Goal: Task Accomplishment & Management: Complete application form

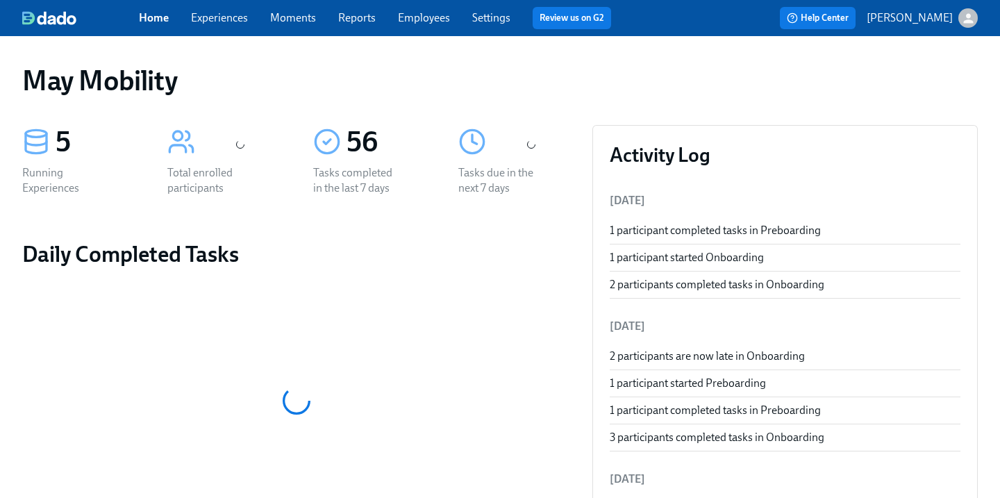
click at [233, 18] on link "Experiences" at bounding box center [219, 17] width 57 height 13
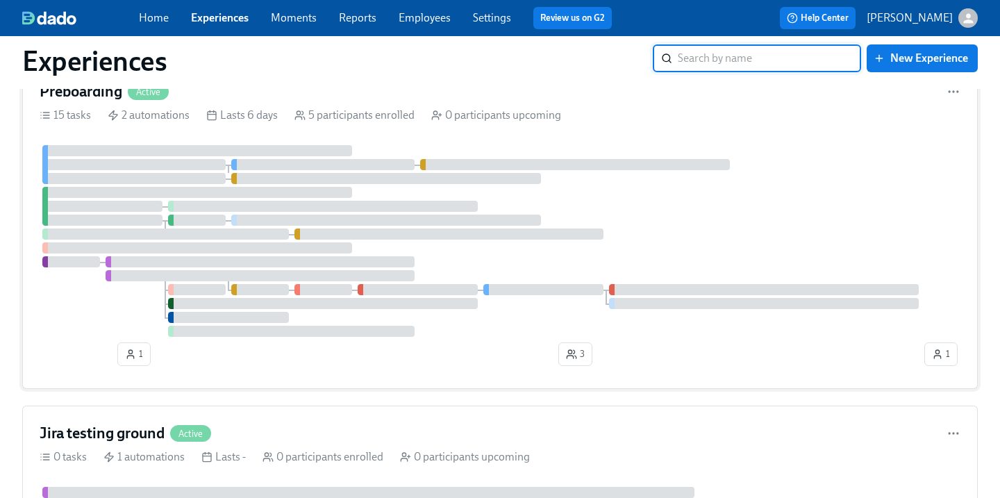
scroll to position [603, 0]
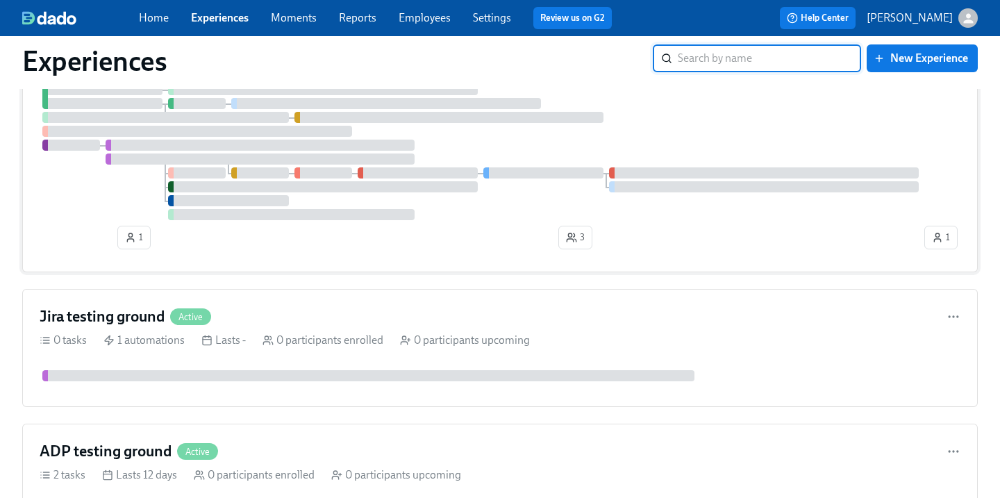
click at [204, 94] on div at bounding box center [323, 89] width 310 height 11
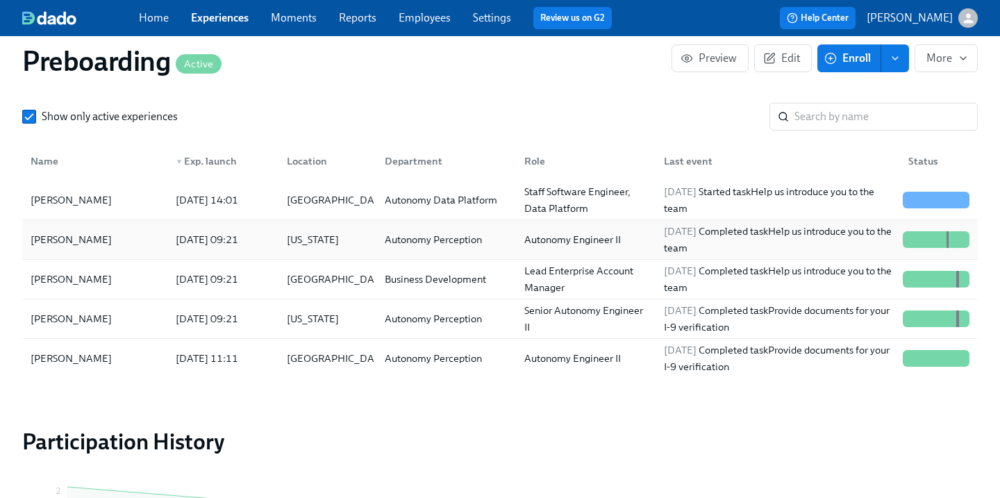
scroll to position [1512, 0]
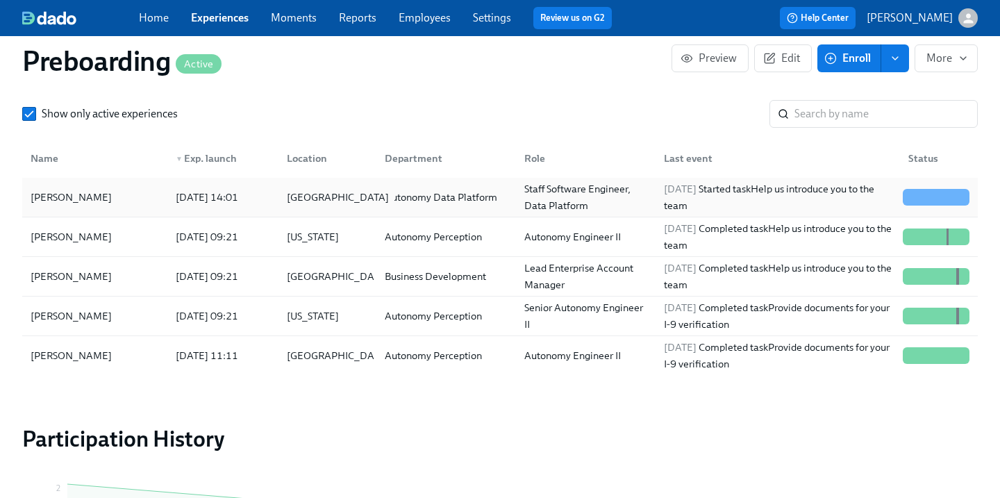
click at [301, 202] on div "United States" at bounding box center [337, 197] width 113 height 17
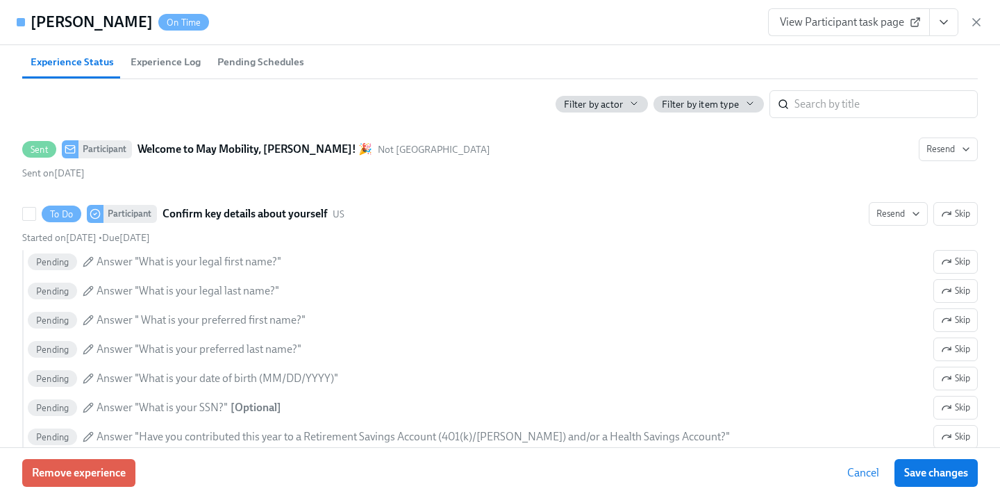
scroll to position [616, 0]
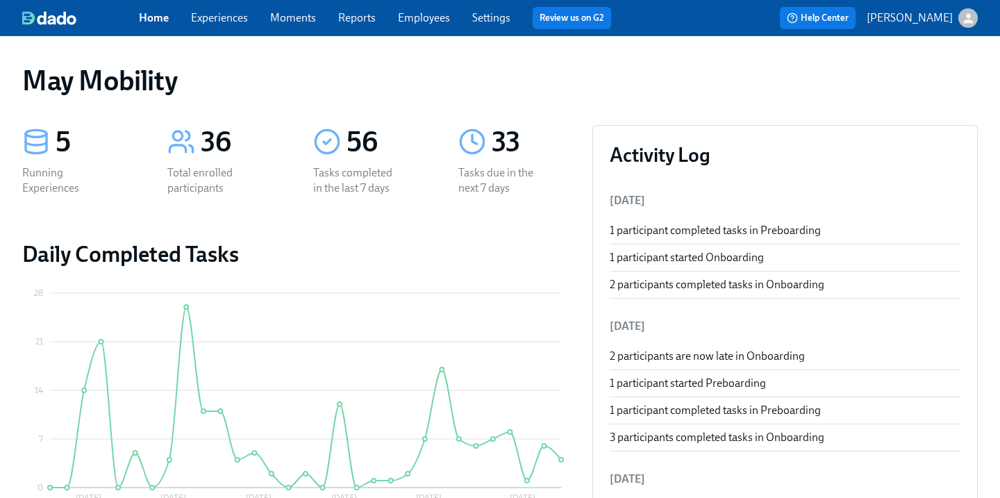
click at [217, 19] on link "Experiences" at bounding box center [219, 17] width 57 height 13
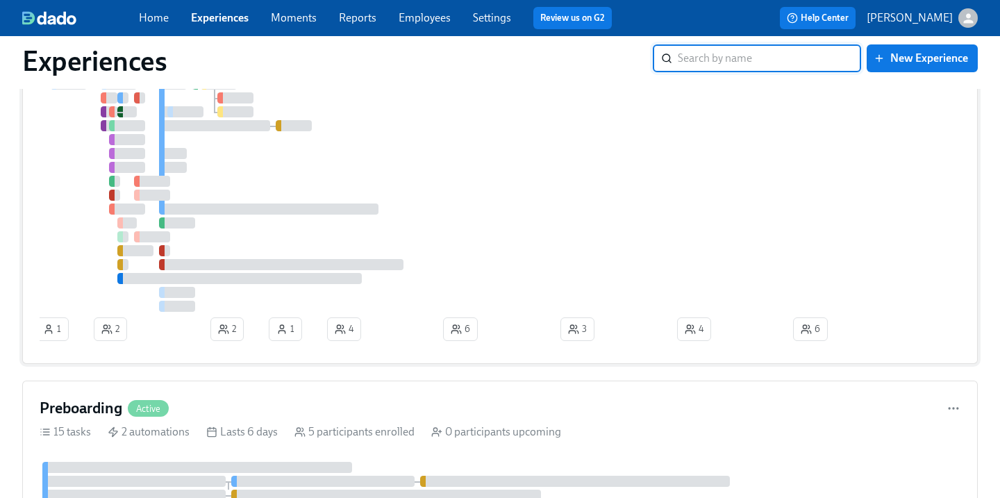
scroll to position [201, 0]
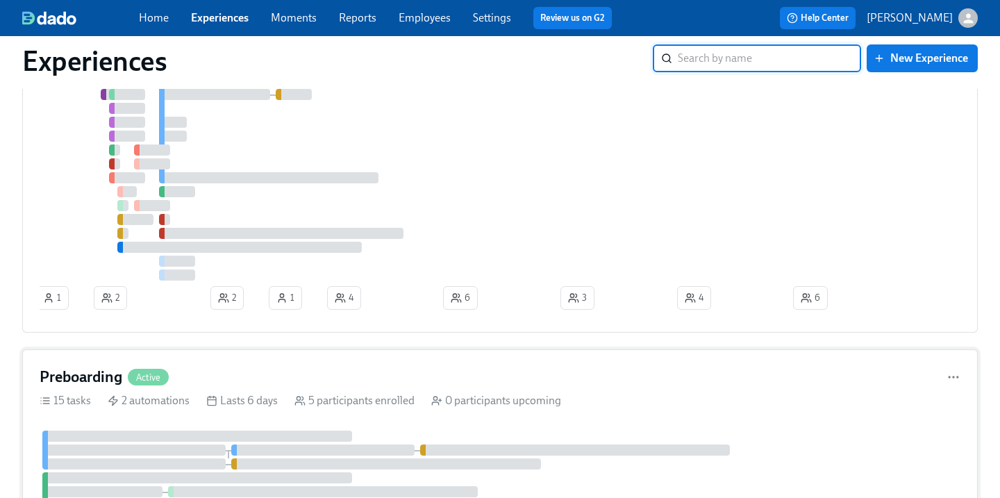
click at [231, 383] on div "Preboarding Active" at bounding box center [500, 377] width 921 height 21
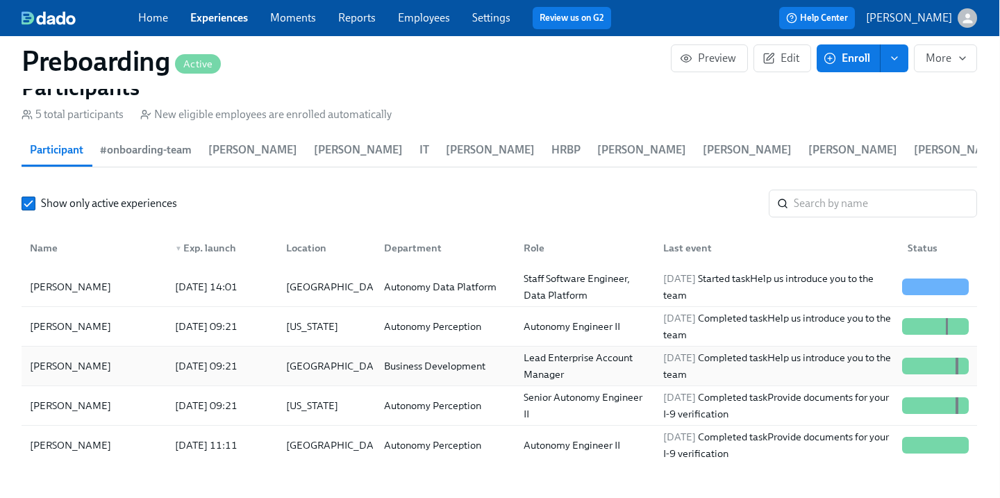
scroll to position [1494, 1]
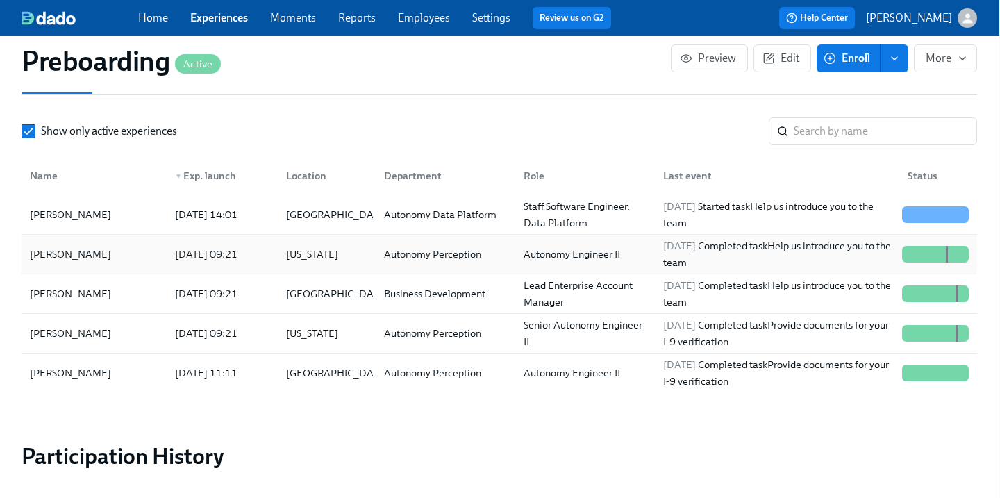
click at [142, 260] on div "Xiangyu Han" at bounding box center [94, 254] width 140 height 28
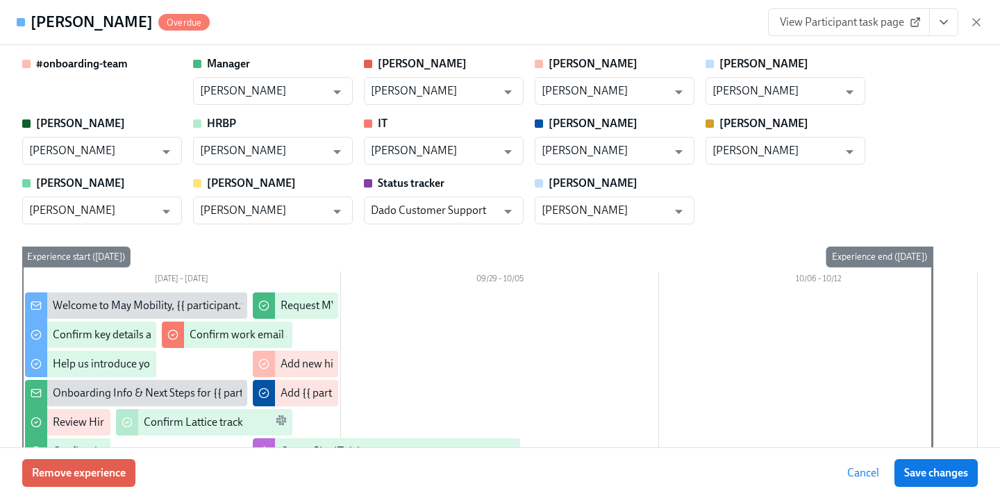
click at [929, 32] on button "View task page" at bounding box center [943, 22] width 29 height 28
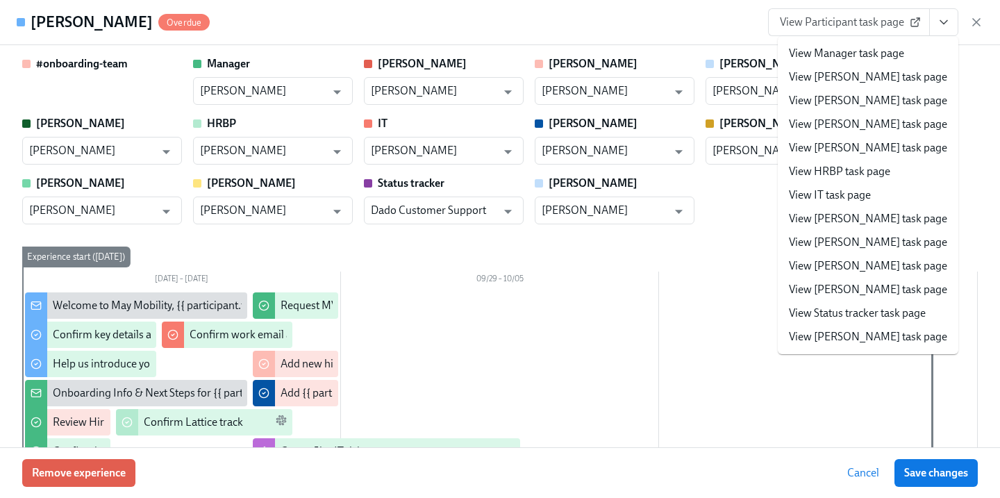
click at [834, 201] on link "View IT task page" at bounding box center [830, 194] width 82 height 15
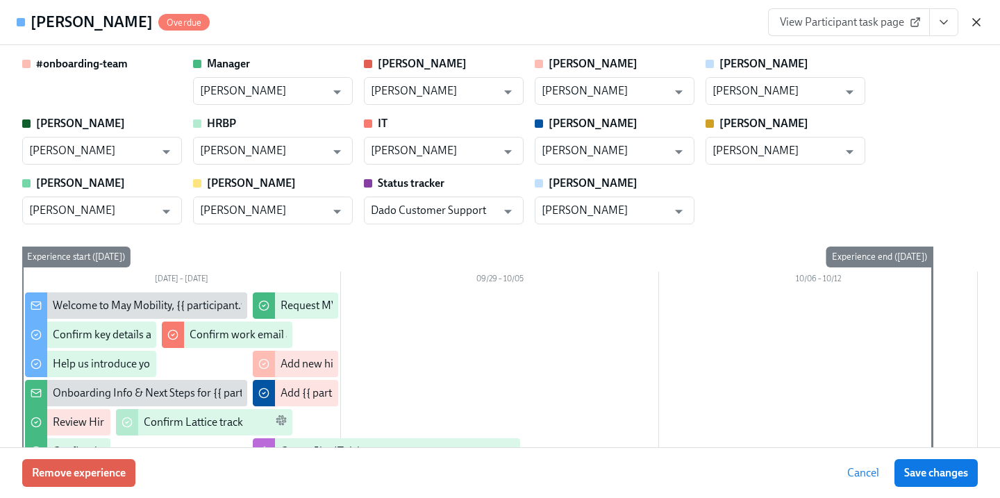
click at [978, 20] on icon "button" at bounding box center [976, 22] width 7 height 7
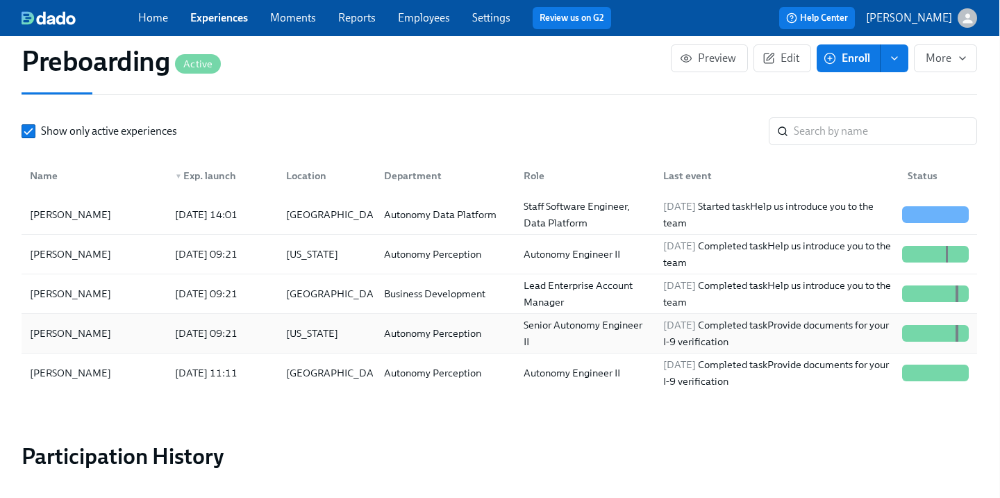
click at [82, 329] on div "Seoho Kang" at bounding box center [70, 333] width 92 height 17
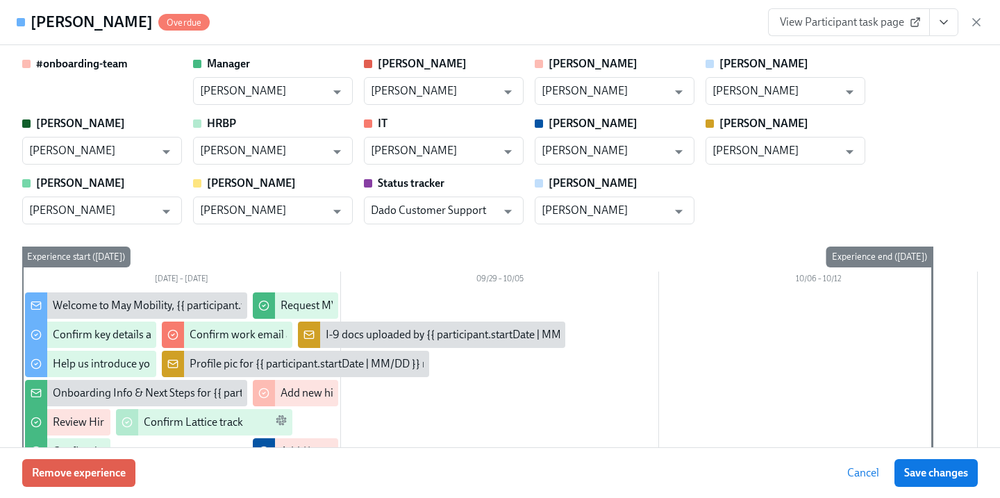
click at [950, 23] on icon "View task page" at bounding box center [944, 22] width 14 height 14
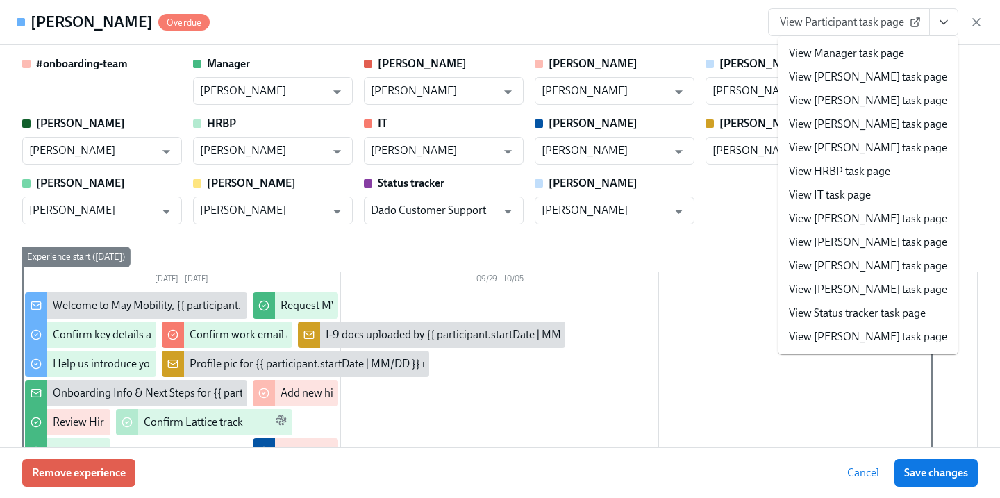
click at [858, 195] on link "View IT task page" at bounding box center [830, 194] width 82 height 15
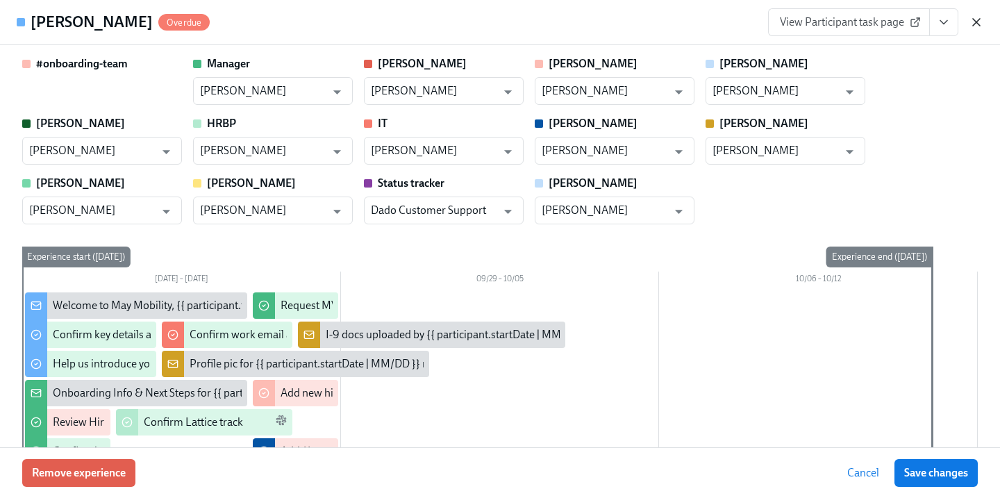
click at [978, 27] on icon "button" at bounding box center [976, 22] width 14 height 14
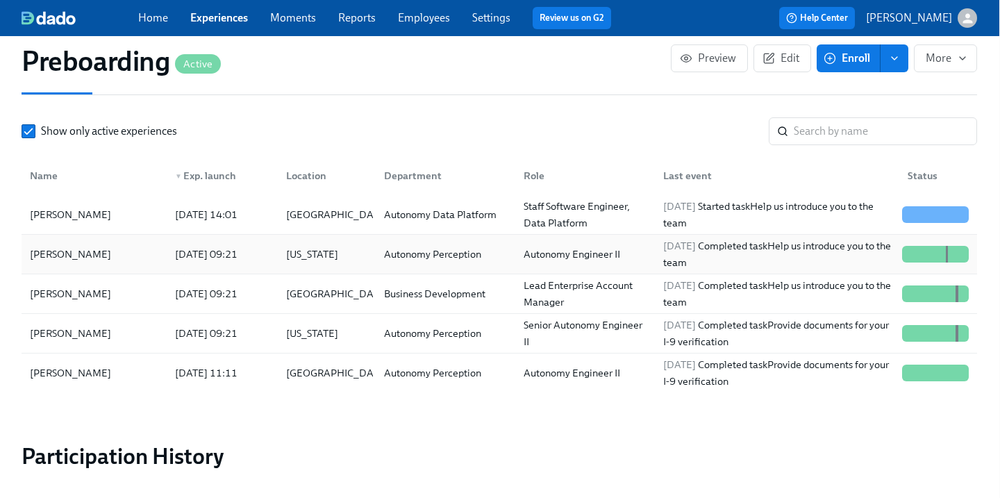
click at [116, 255] on div "Xiangyu Han" at bounding box center [94, 254] width 140 height 28
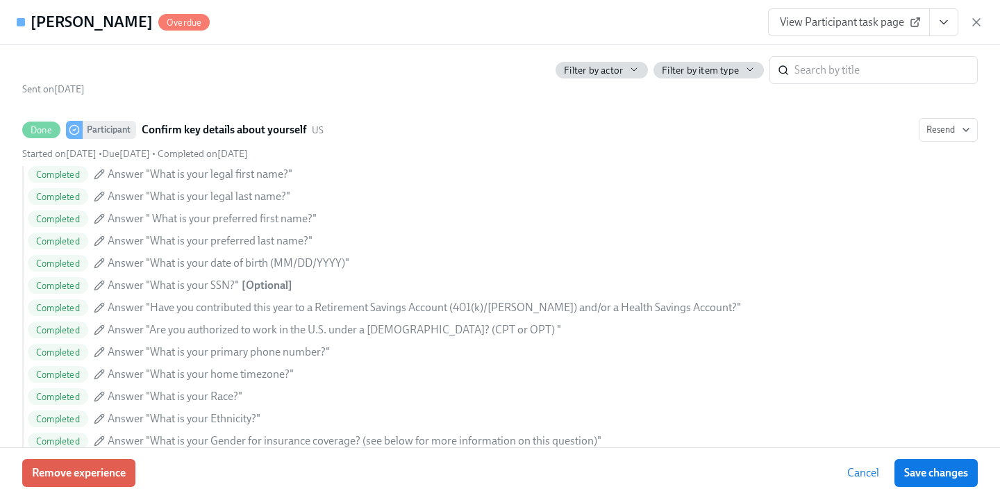
scroll to position [600, 0]
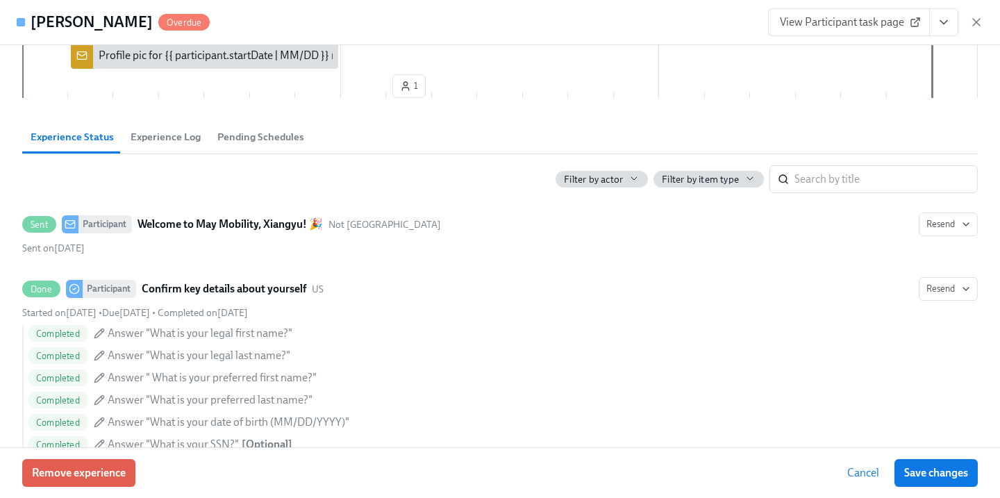
click at [876, 25] on span "View Participant task page" at bounding box center [849, 22] width 138 height 14
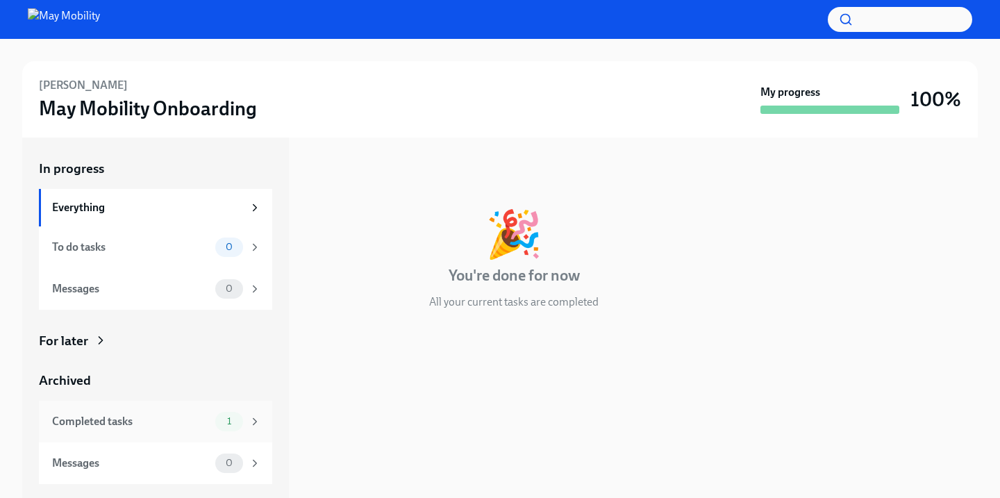
click at [151, 408] on div "Completed tasks 1" at bounding box center [155, 422] width 233 height 42
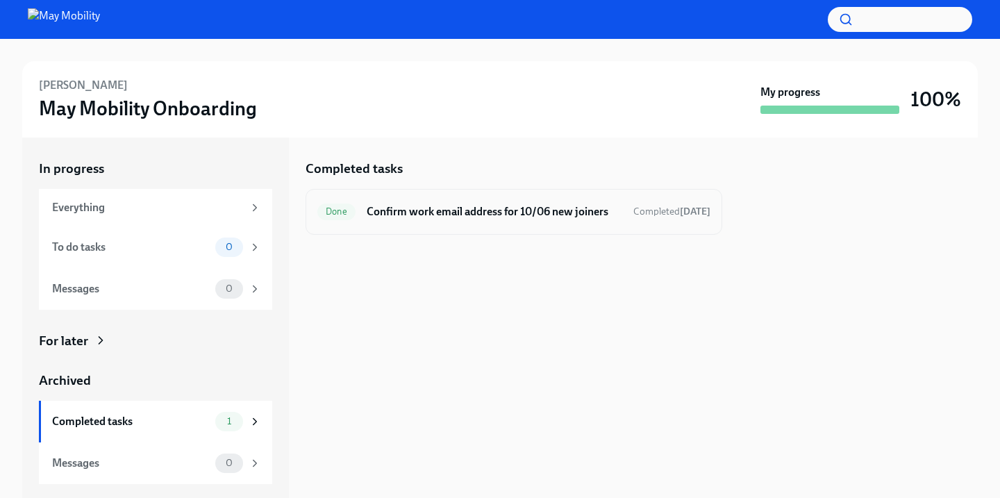
click at [566, 218] on h6 "Confirm work email address for 10/06 new joiners" at bounding box center [495, 211] width 256 height 15
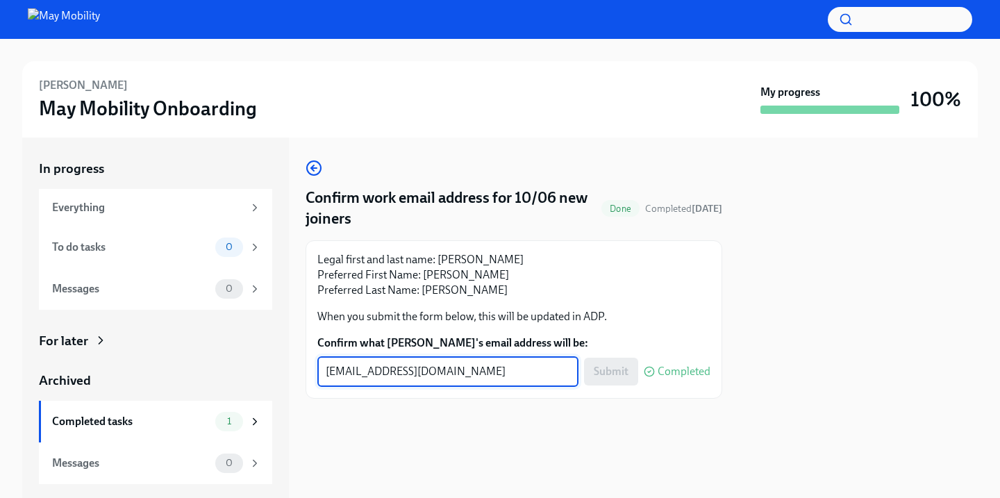
click at [503, 368] on textarea "xiangyu.han@maymobility.com" at bounding box center [448, 371] width 244 height 17
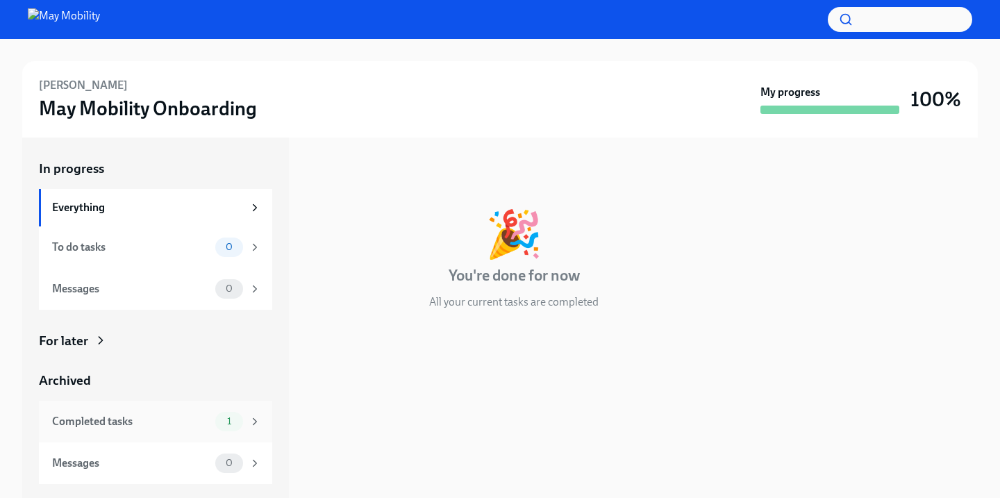
click at [206, 432] on div "Completed tasks 1" at bounding box center [155, 422] width 233 height 42
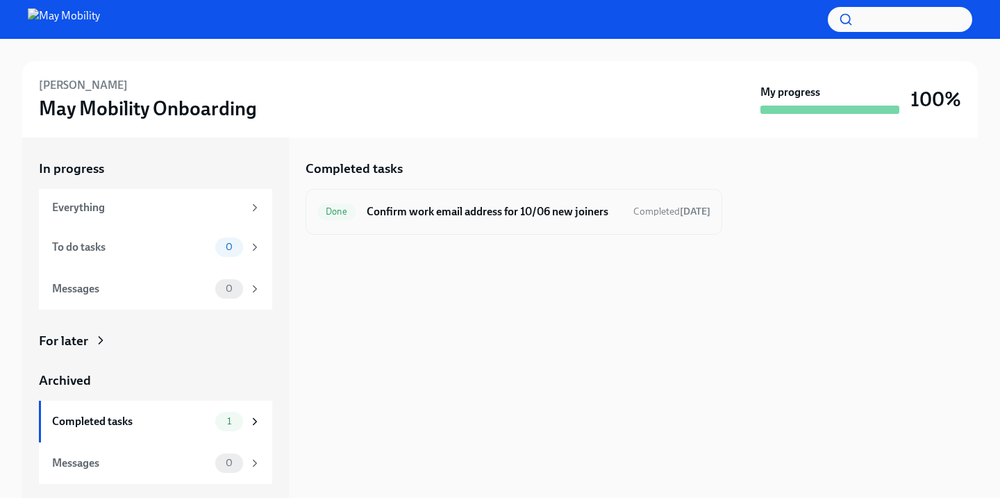
click at [519, 219] on h6 "Confirm work email address for 10/06 new joiners" at bounding box center [495, 211] width 256 height 15
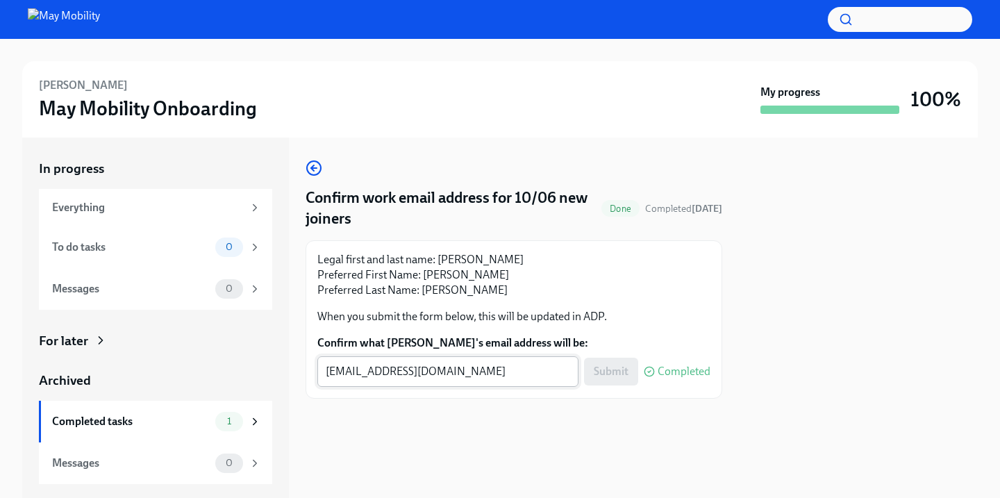
click at [499, 369] on textarea "seoho.kang@maymobility.com" at bounding box center [448, 371] width 244 height 17
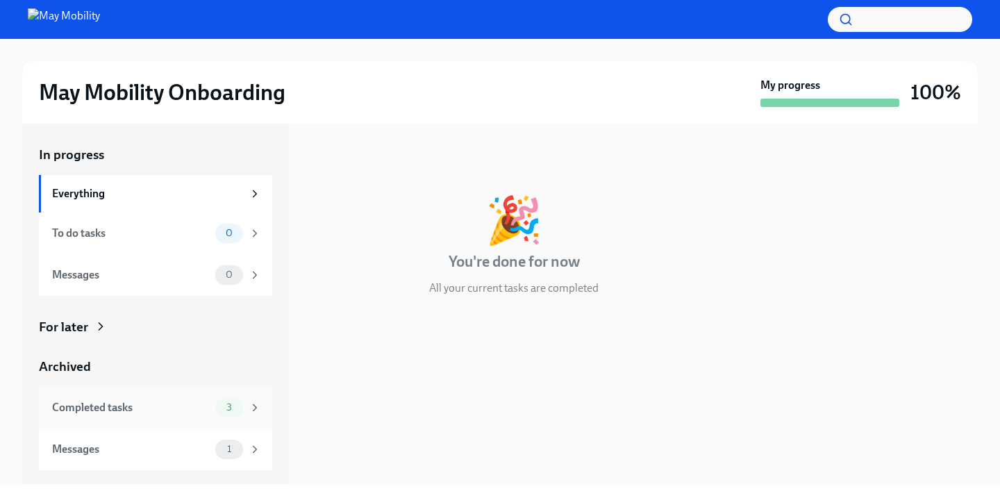
click at [166, 419] on div "Completed tasks 3" at bounding box center [155, 408] width 233 height 42
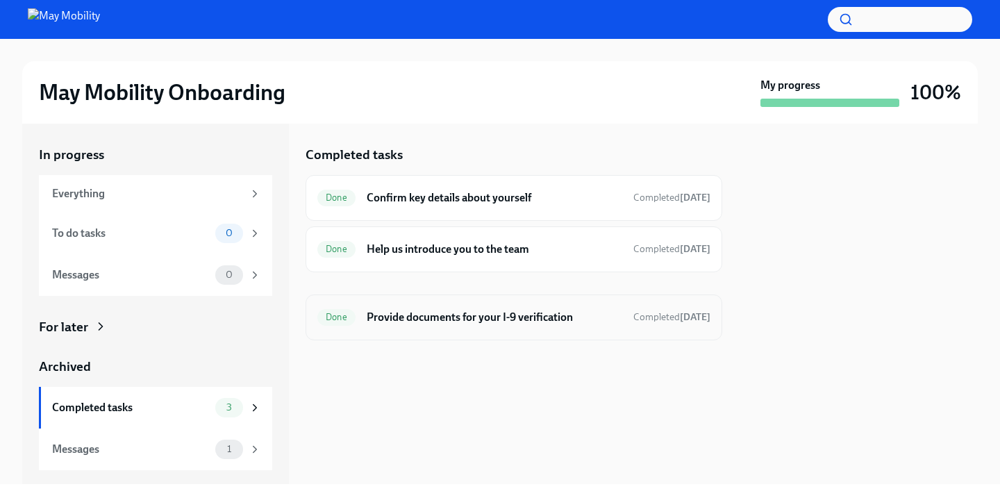
click at [498, 316] on h6 "Provide documents for your I-9 verification" at bounding box center [495, 317] width 256 height 15
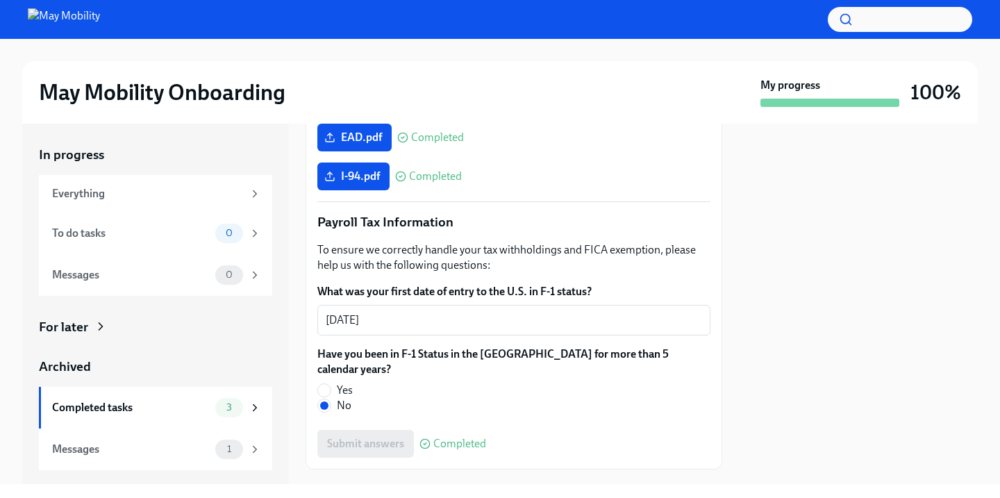
scroll to position [831, 0]
